Goal: Information Seeking & Learning: Understand process/instructions

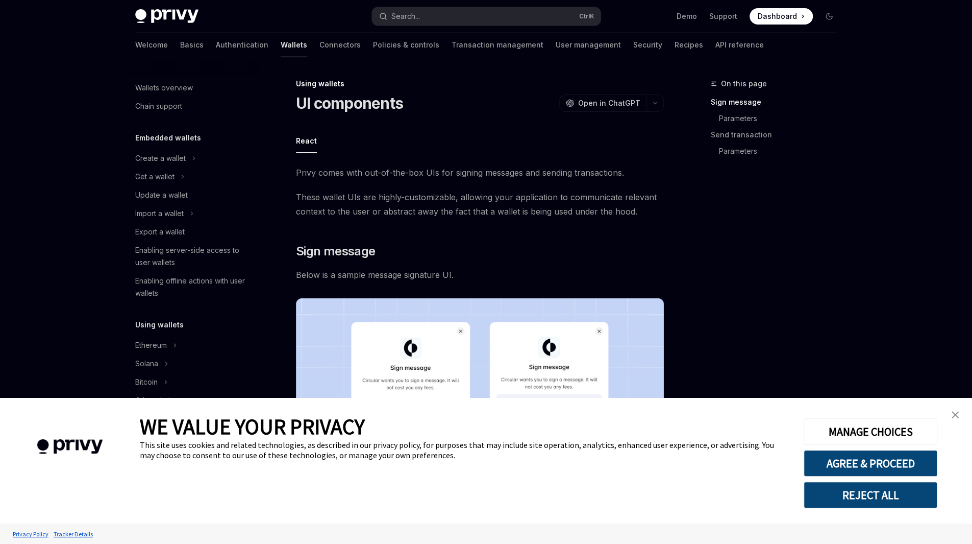
type textarea "*"
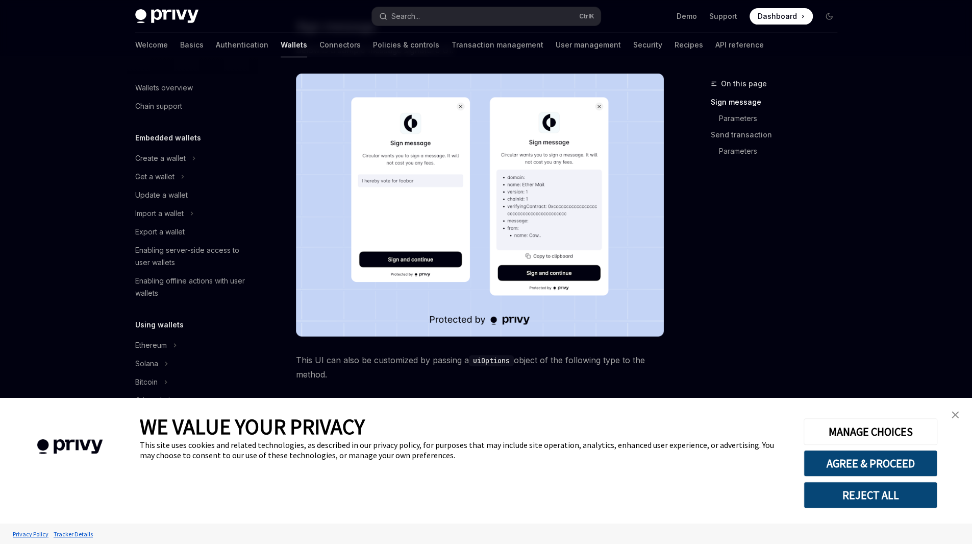
scroll to position [340, 0]
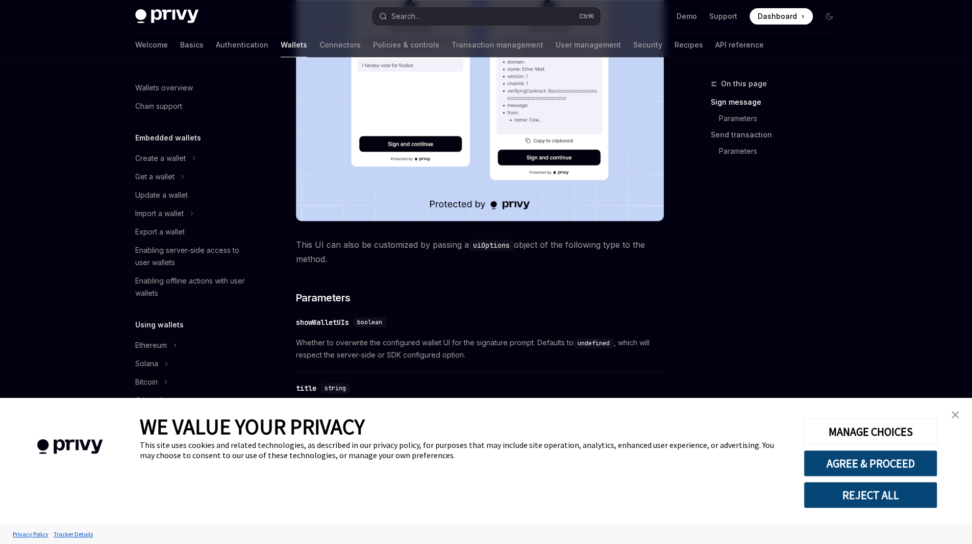
click at [955, 416] on img "close banner" at bounding box center [955, 414] width 7 height 7
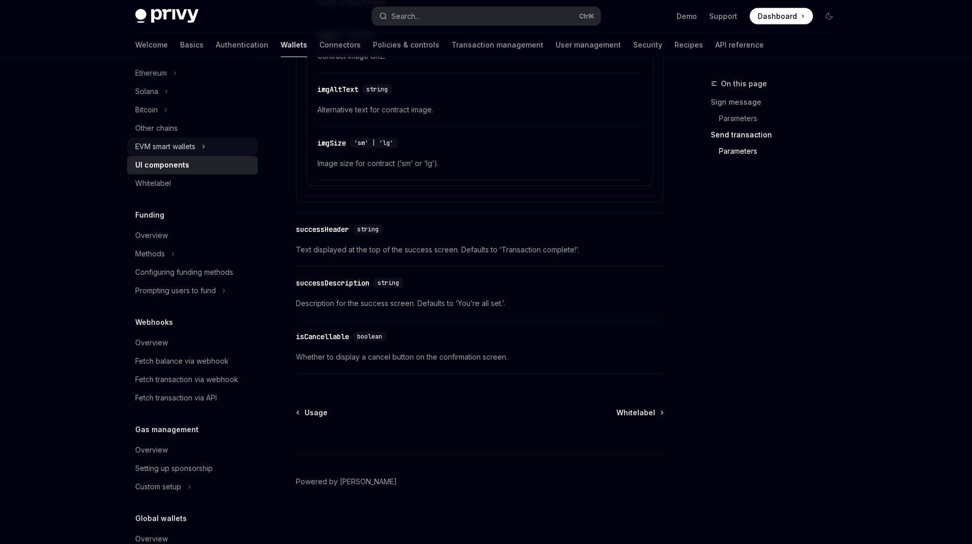
scroll to position [333, 0]
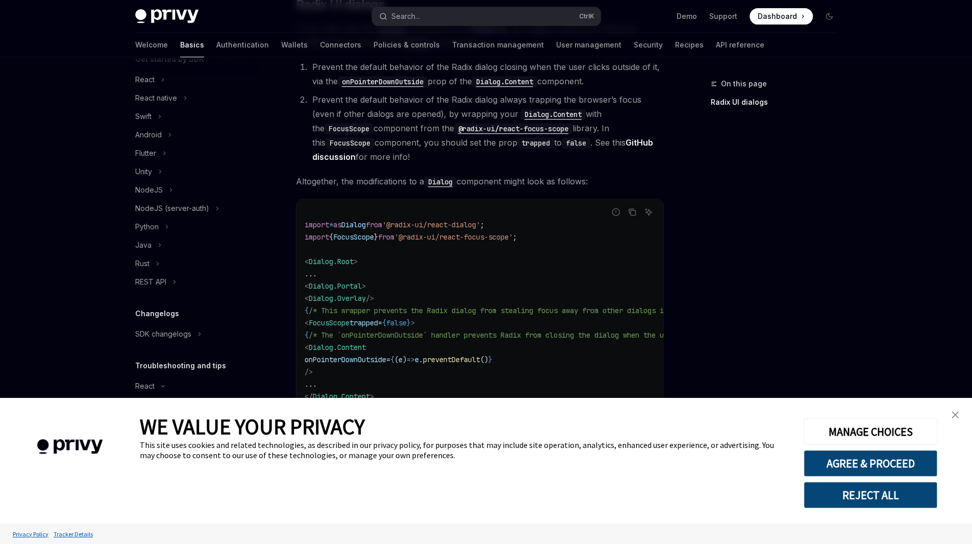
scroll to position [347, 0]
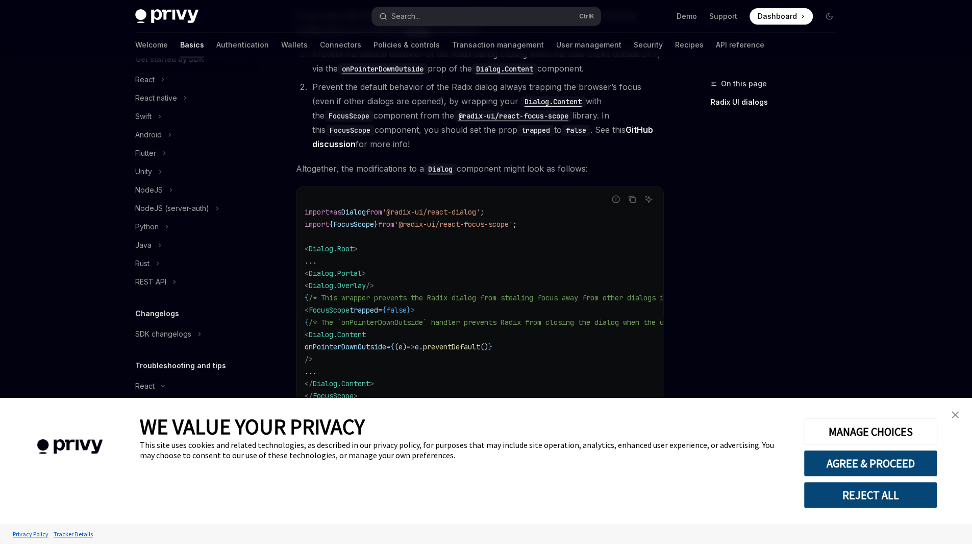
click at [959, 412] on img "close banner" at bounding box center [955, 414] width 7 height 7
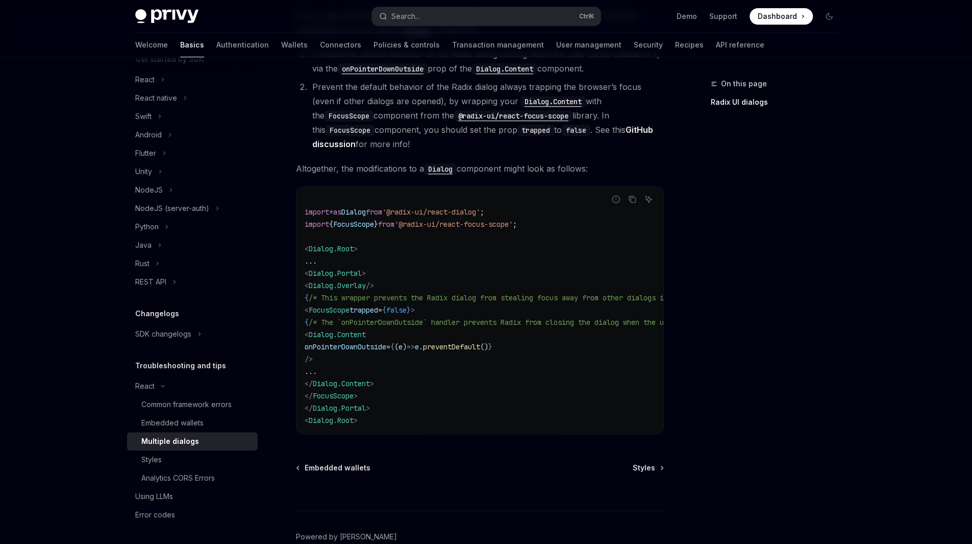
click at [807, 177] on div "On this page Radix UI dialogs" at bounding box center [768, 311] width 155 height 466
drag, startPoint x: 327, startPoint y: 344, endPoint x: 525, endPoint y: 359, distance: 198.2
click at [525, 359] on code "import * as Dialog from '@radix-ui/react-dialog' ; import { FocusScope } from '…" at bounding box center [544, 309] width 478 height 233
click at [534, 356] on code "import * as Dialog from '@radix-ui/react-dialog' ; import { FocusScope } from '…" at bounding box center [544, 309] width 478 height 233
drag, startPoint x: 568, startPoint y: 342, endPoint x: 338, endPoint y: 348, distance: 229.8
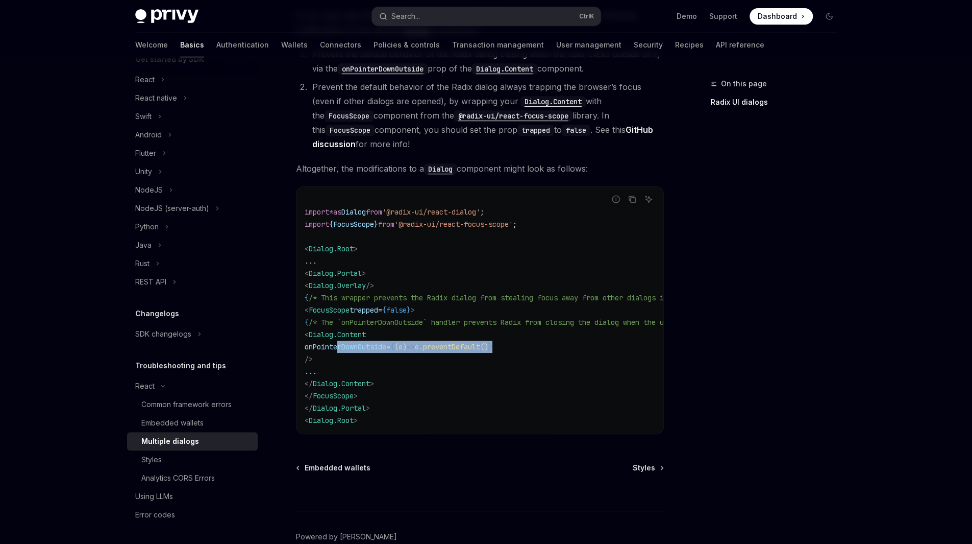
click at [338, 348] on code "import * as Dialog from '@radix-ui/react-dialog' ; import { FocusScope } from '…" at bounding box center [544, 309] width 478 height 233
copy span "onPointerDownOutside = { ( e ) => e . preventDefault () }"
